Goal: Information Seeking & Learning: Find specific fact

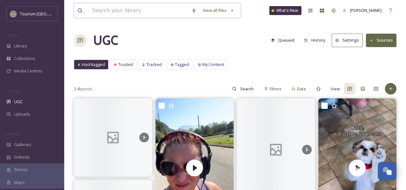
click at [114, 9] on input at bounding box center [138, 11] width 99 height 14
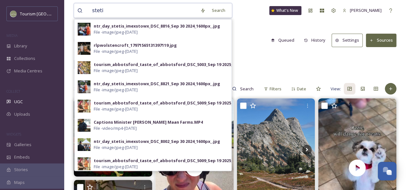
type input "stetis"
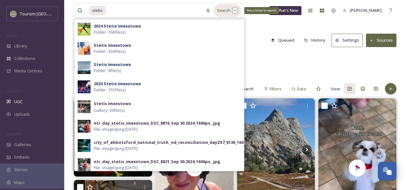
click at [227, 10] on div "Search Press Enter to search" at bounding box center [227, 10] width 27 height 13
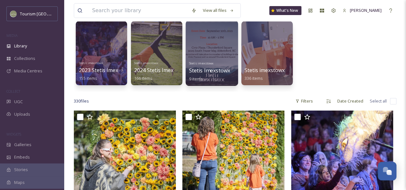
scroll to position [66, 0]
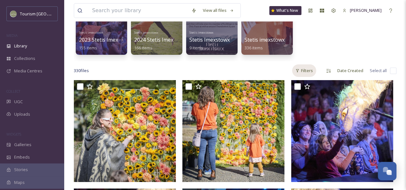
click at [306, 71] on div "Filters" at bounding box center [304, 71] width 24 height 13
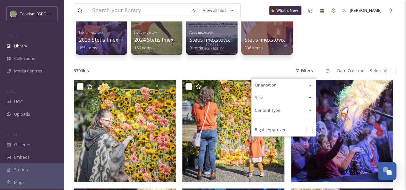
click at [309, 109] on icon at bounding box center [310, 110] width 5 height 5
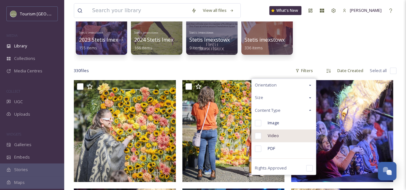
click at [281, 138] on div "Video" at bounding box center [284, 136] width 64 height 13
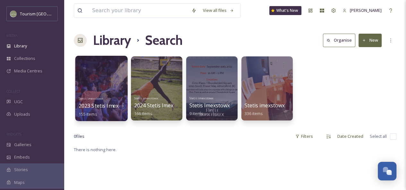
click at [99, 83] on div at bounding box center [101, 88] width 52 height 65
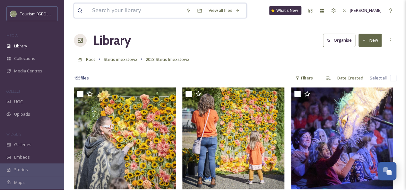
click at [115, 11] on input at bounding box center [135, 11] width 93 height 14
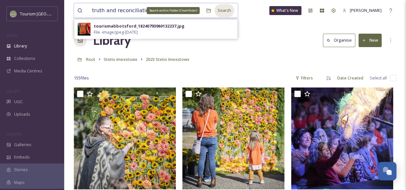
type input "truth and reconciliation"
click at [221, 11] on div "Search" at bounding box center [224, 10] width 20 height 13
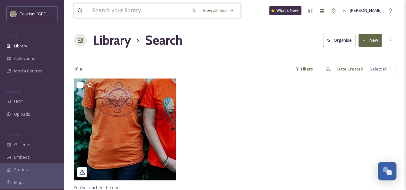
click at [113, 12] on input at bounding box center [138, 11] width 99 height 14
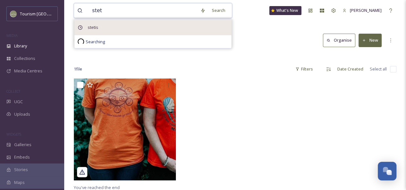
type input "stet"
click at [114, 27] on div "stetis" at bounding box center [152, 28] width 157 height 16
